Goal: Task Accomplishment & Management: Use online tool/utility

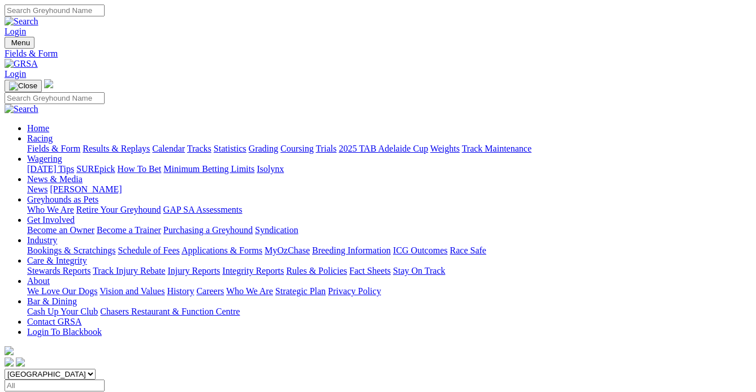
click at [38, 59] on link at bounding box center [21, 64] width 33 height 10
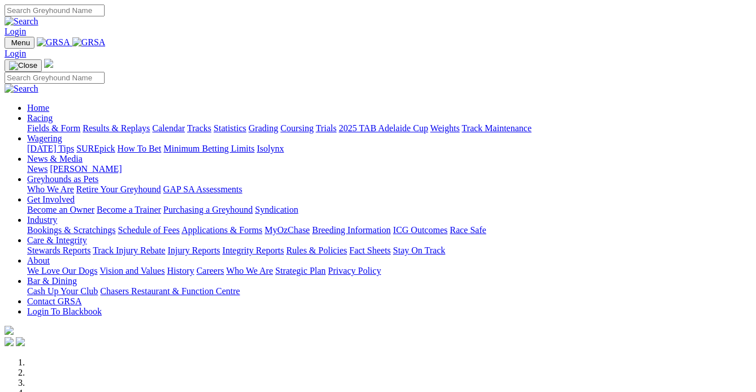
scroll to position [61, 0]
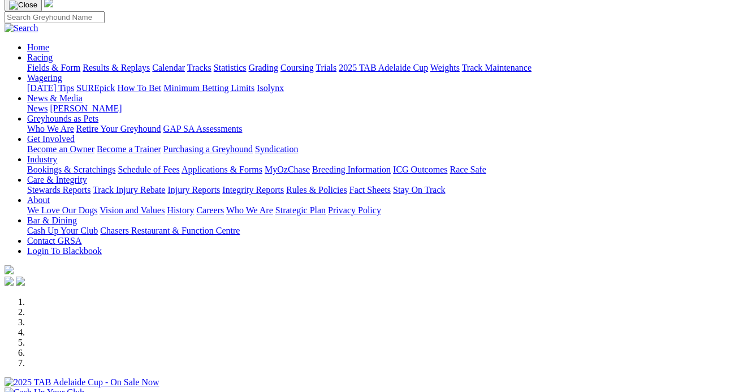
drag, startPoint x: 0, startPoint y: 0, endPoint x: 735, endPoint y: 155, distance: 751.5
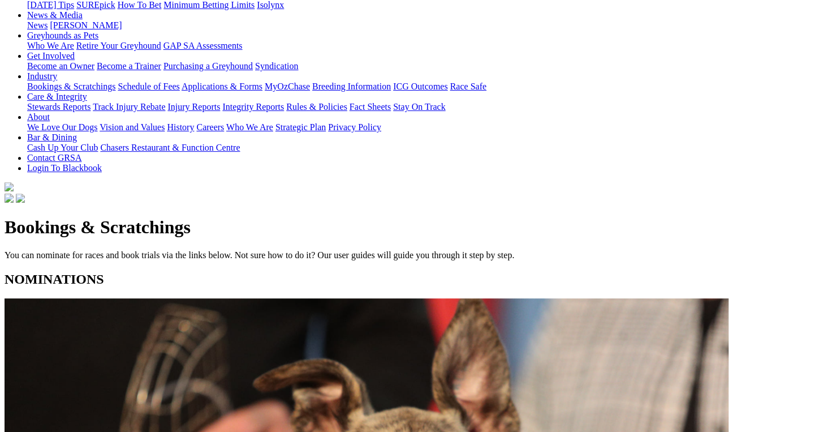
scroll to position [170, 0]
